Goal: Find specific page/section: Locate a particular part of the current website

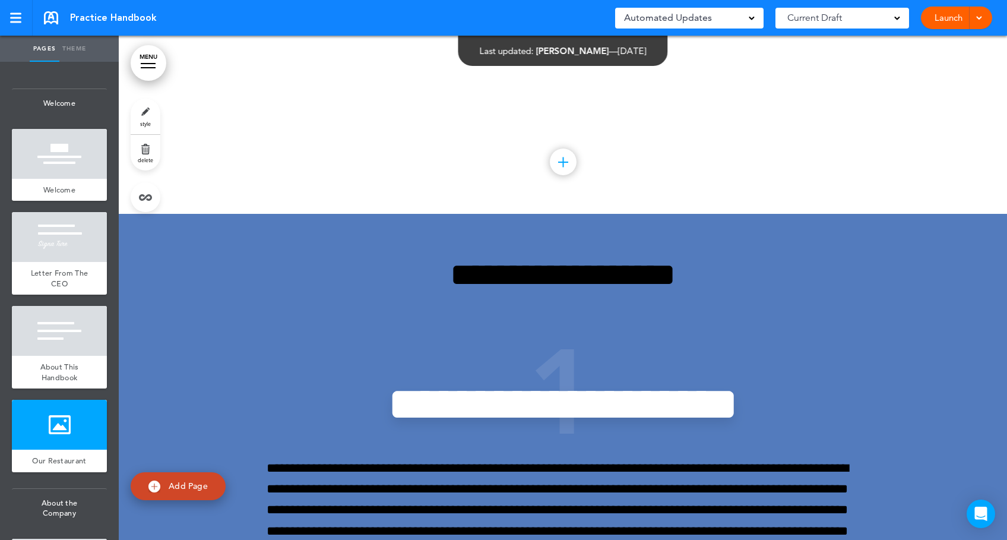
scroll to position [2347, 0]
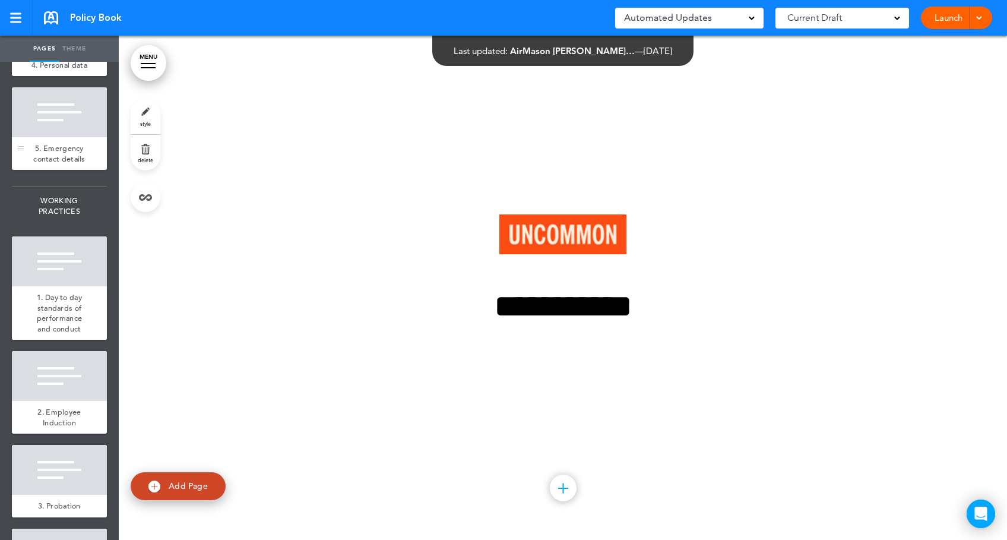
scroll to position [1160, 0]
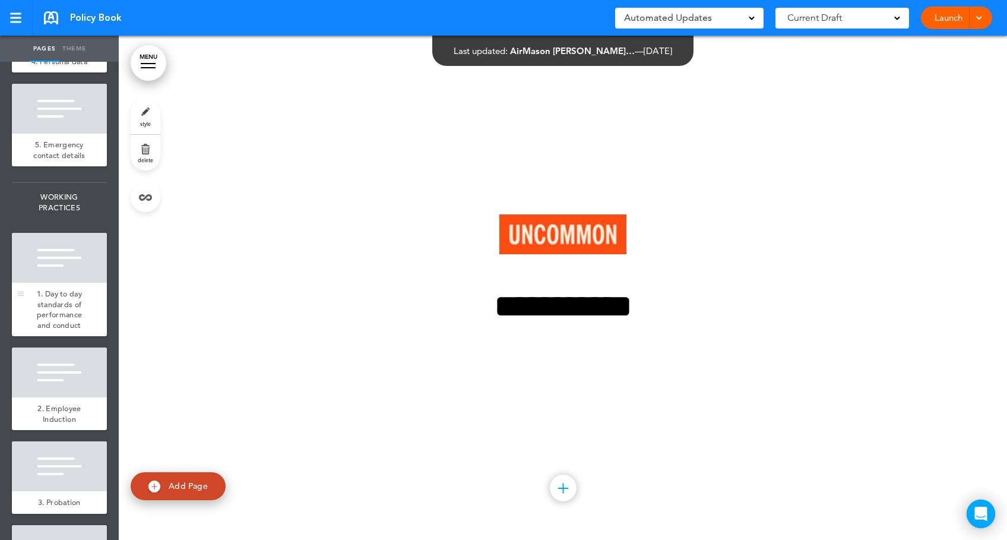
click at [56, 330] on span "1. Day to day standards of performance and conduct" at bounding box center [59, 310] width 45 height 42
click at [10, 14] on div at bounding box center [15, 18] width 11 height 10
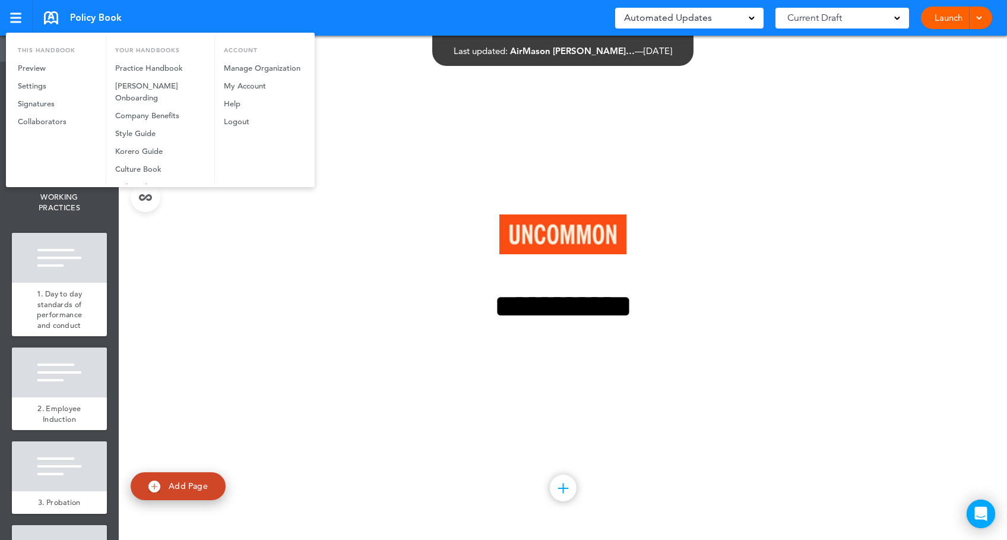
click at [417, 189] on div at bounding box center [503, 270] width 1007 height 540
